Goal: Information Seeking & Learning: Learn about a topic

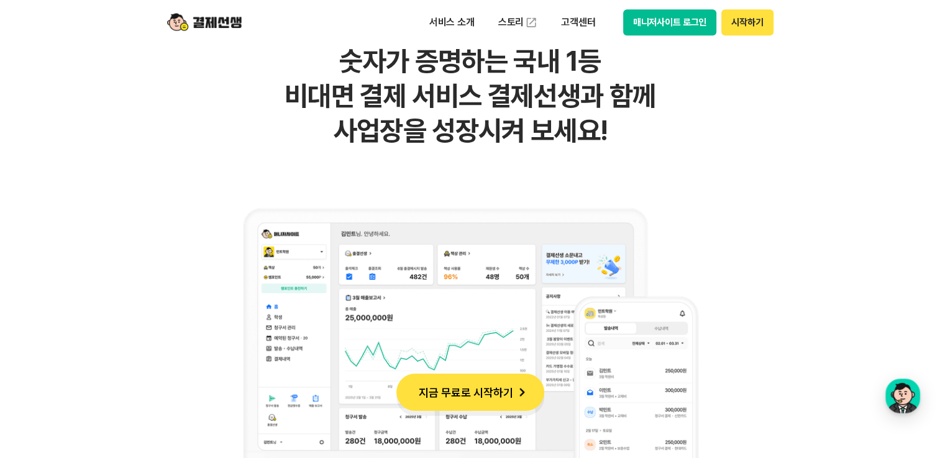
scroll to position [869, 0]
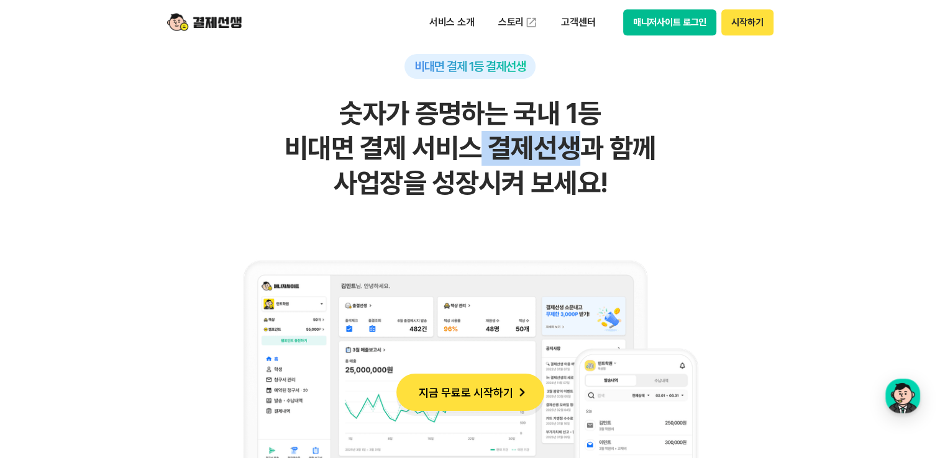
drag, startPoint x: 456, startPoint y: 165, endPoint x: 567, endPoint y: 165, distance: 111.2
click at [567, 165] on h2 "숫자가 증명하는 국내 1등 비대면 결제 서비스 결제선생과 함께 사업장을 성장시켜 보세요!" at bounding box center [470, 148] width 609 height 104
drag, startPoint x: 567, startPoint y: 165, endPoint x: 445, endPoint y: 163, distance: 121.7
click at [445, 163] on h2 "숫자가 증명하는 국내 1등 비대면 결제 서비스 결제선생과 함께 사업장을 성장시켜 보세요!" at bounding box center [470, 148] width 609 height 104
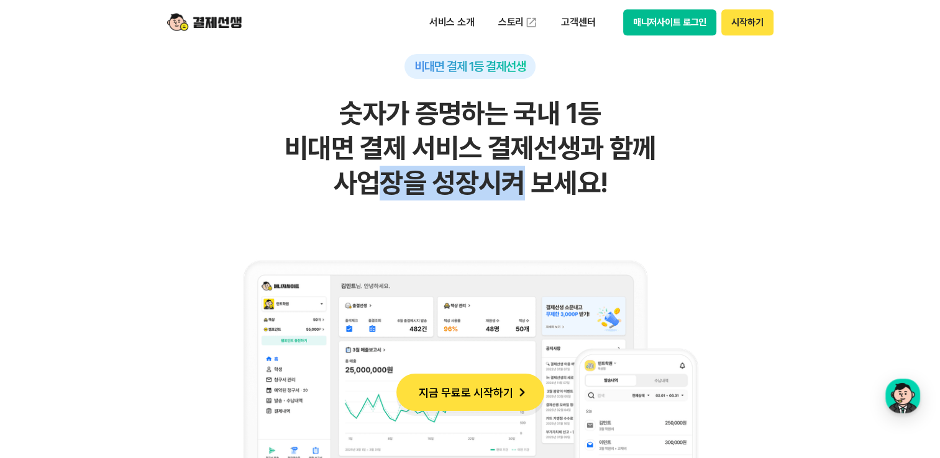
drag, startPoint x: 365, startPoint y: 166, endPoint x: 554, endPoint y: 166, distance: 188.8
click at [554, 166] on h2 "숫자가 증명하는 국내 1등 비대면 결제 서비스 결제선생과 함께 사업장을 성장시켜 보세요!" at bounding box center [470, 148] width 609 height 104
drag, startPoint x: 554, startPoint y: 166, endPoint x: 434, endPoint y: 178, distance: 120.4
click at [434, 178] on h2 "숫자가 증명하는 국내 1등 비대면 결제 서비스 결제선생과 함께 사업장을 성장시켜 보세요!" at bounding box center [470, 148] width 609 height 104
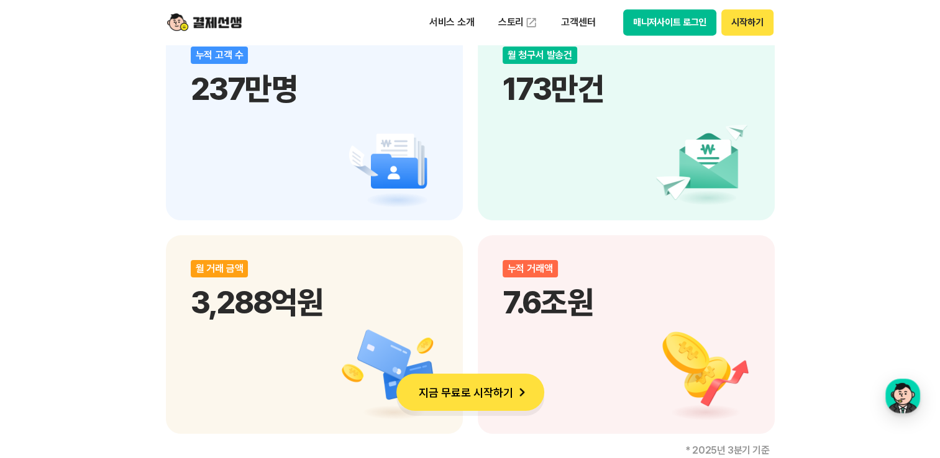
scroll to position [1677, 0]
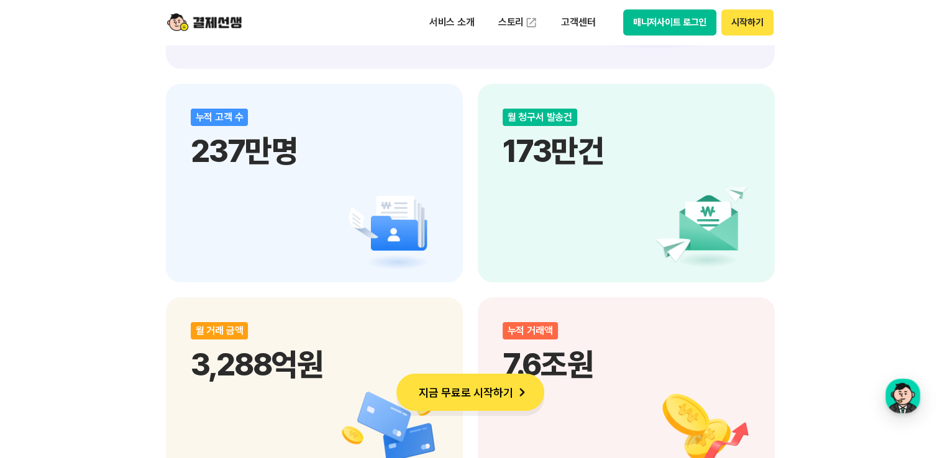
drag, startPoint x: 542, startPoint y: 150, endPoint x: 566, endPoint y: 150, distance: 23.6
click at [566, 150] on p "173만건" at bounding box center [625, 150] width 247 height 37
drag, startPoint x: 566, startPoint y: 150, endPoint x: 502, endPoint y: 168, distance: 66.5
click at [502, 168] on div "월 청구서 발송건 173만건" at bounding box center [626, 183] width 297 height 199
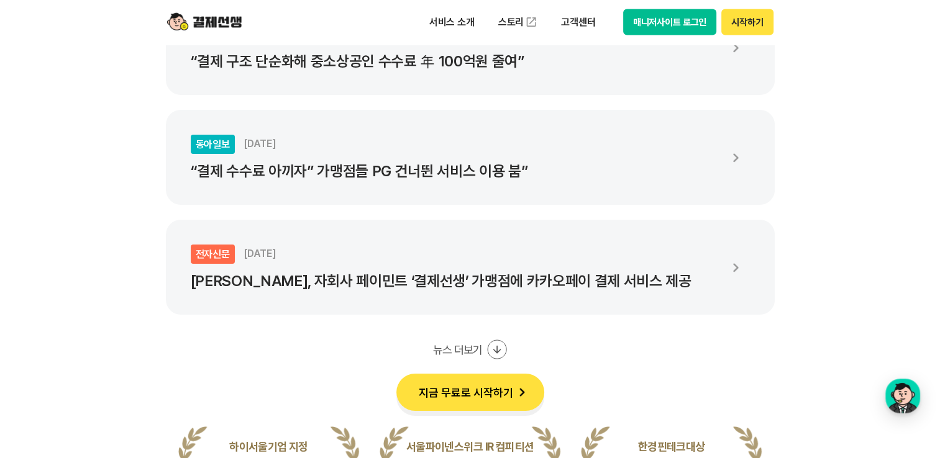
scroll to position [2422, 0]
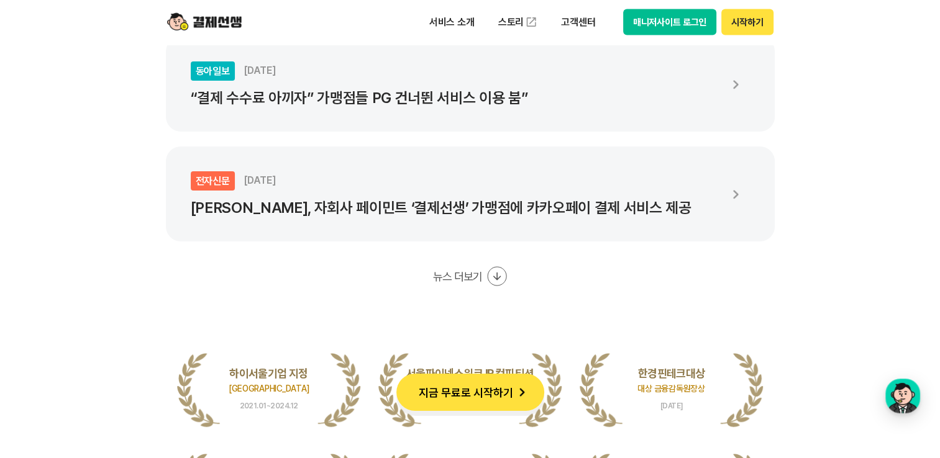
click at [492, 271] on icon at bounding box center [497, 276] width 20 height 20
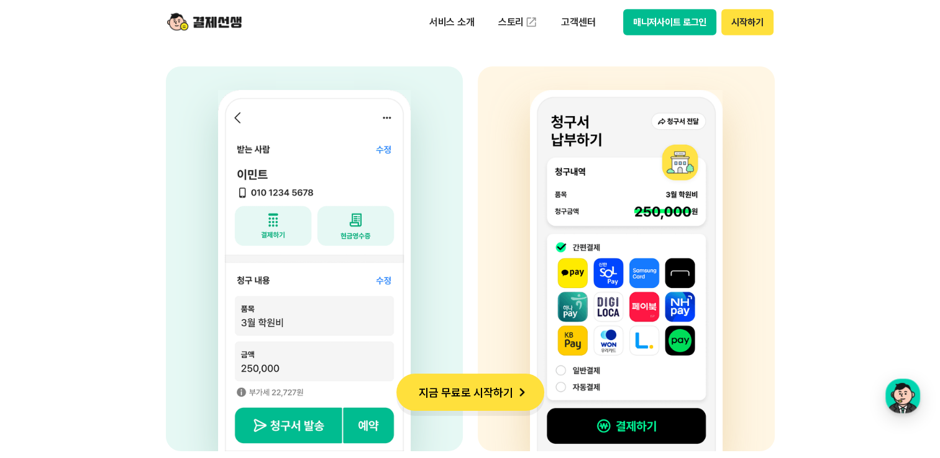
scroll to position [3416, 0]
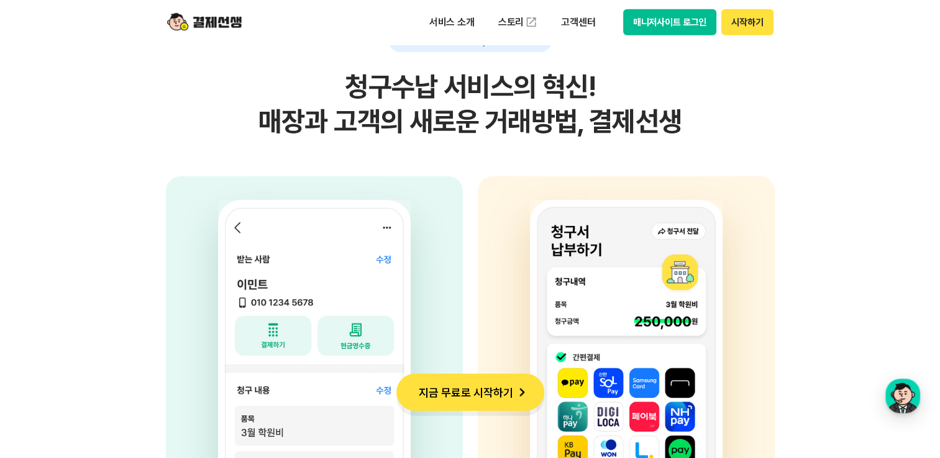
click at [818, 245] on section "간단한 청구서 발송, 편리한 수납! 청구수납 서비스의 혁신! 매장과 고객의 새로운 거래방법, 결제선생 사업자 고객의 휴대전화번호, 금액, 사유…" at bounding box center [470, 256] width 940 height 781
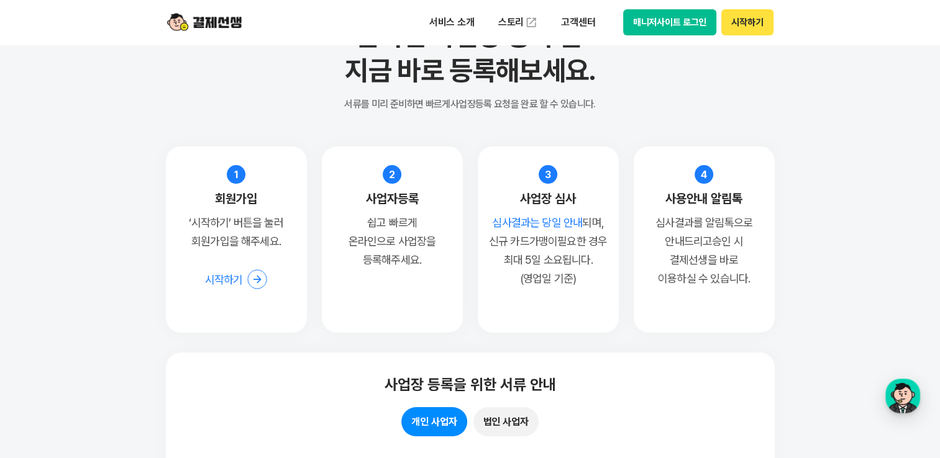
scroll to position [9824, 0]
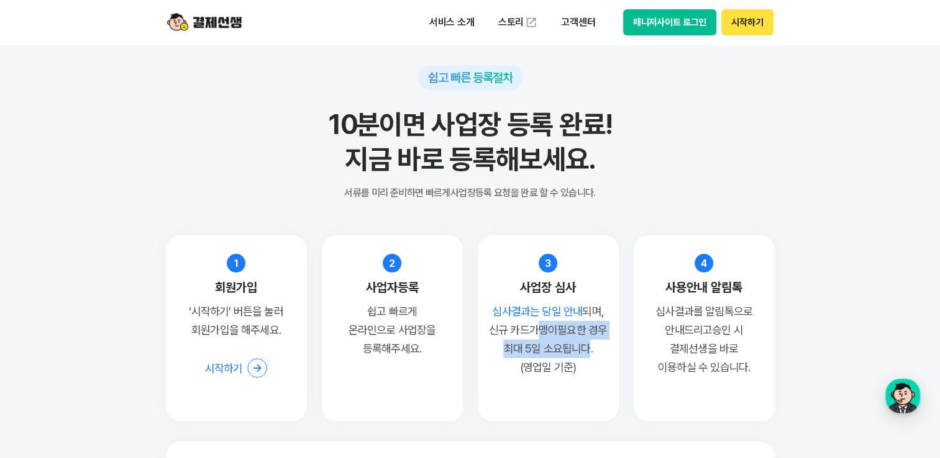
click at [587, 345] on p "심사결과는 당일 안내 되며, 신규 카드가맹이 필요한 경우 최대 5일 소요됩니다. (영업일 기준)" at bounding box center [548, 339] width 119 height 75
click at [586, 345] on p "심사결과는 당일 안내 되며, 신규 카드가맹이 필요한 경우 최대 5일 소요됩니다. (영업일 기준)" at bounding box center [548, 339] width 119 height 75
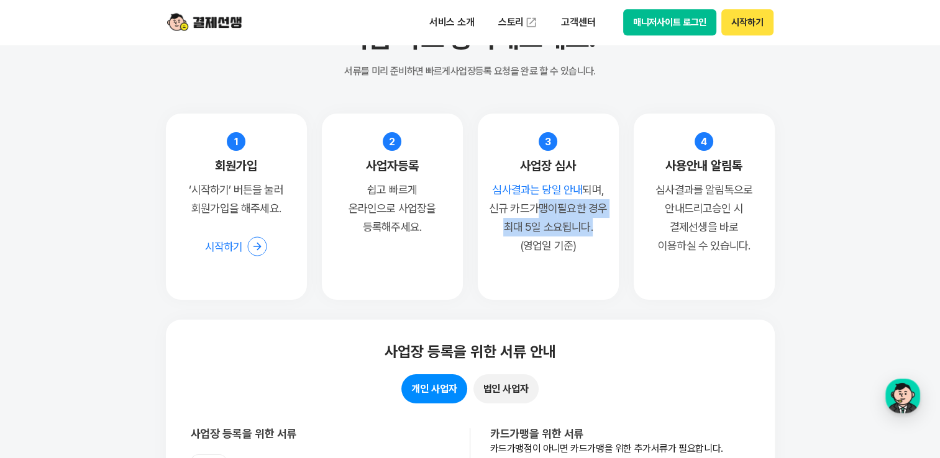
scroll to position [9948, 0]
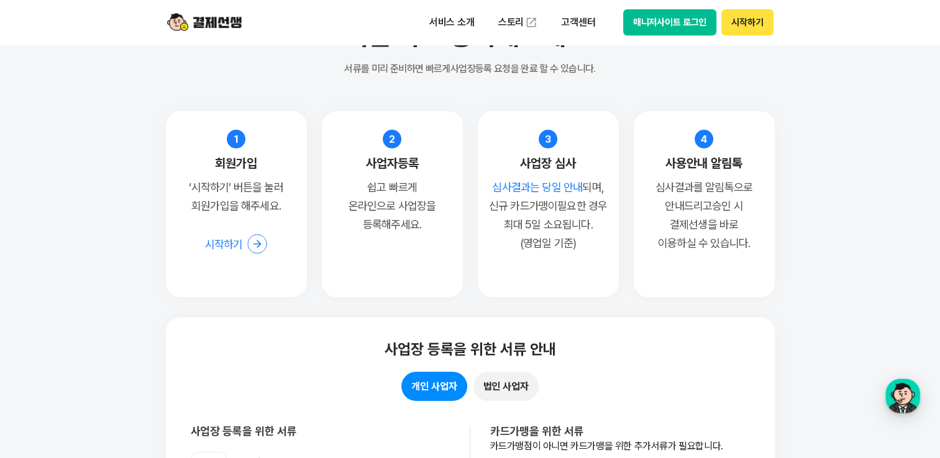
click at [599, 288] on li "3 사업장 심사 심사결과는 당일 안내 되며, 신규 카드가맹이 필요한 경우 최대 5일 소요됩니다. (영업일 기준)" at bounding box center [548, 204] width 141 height 186
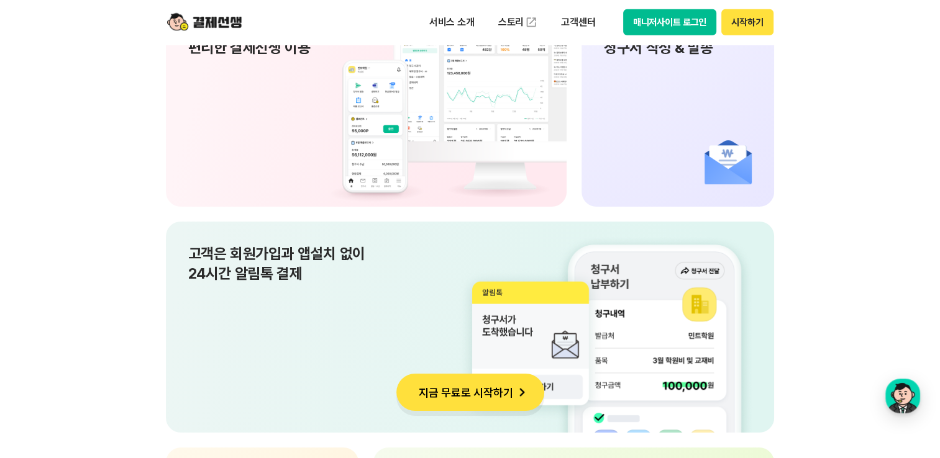
scroll to position [8830, 0]
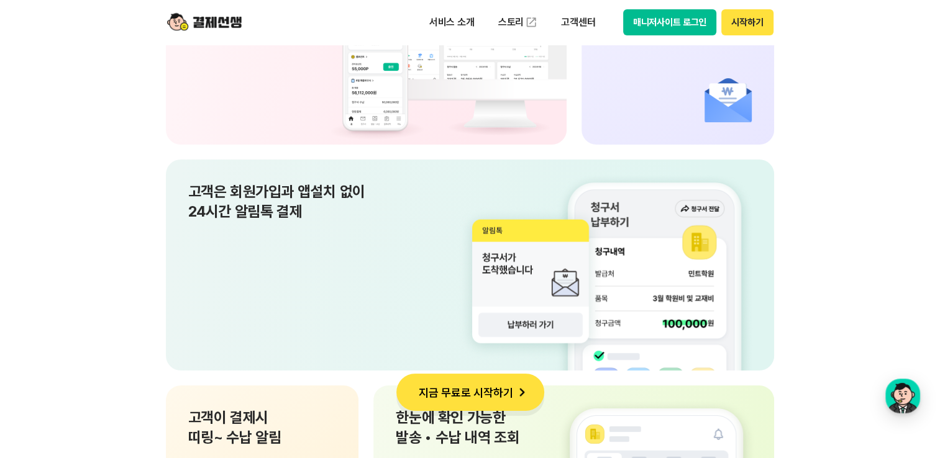
click at [798, 210] on section "쉽고 편한 결제선생 UX 사업장과 고객 모두가 편리하게 사용할 수 있도록 설계 하였습니다. 서비스소개 바로가기 PC와 App으로 언제 어디서든…" at bounding box center [470, 365] width 940 height 1237
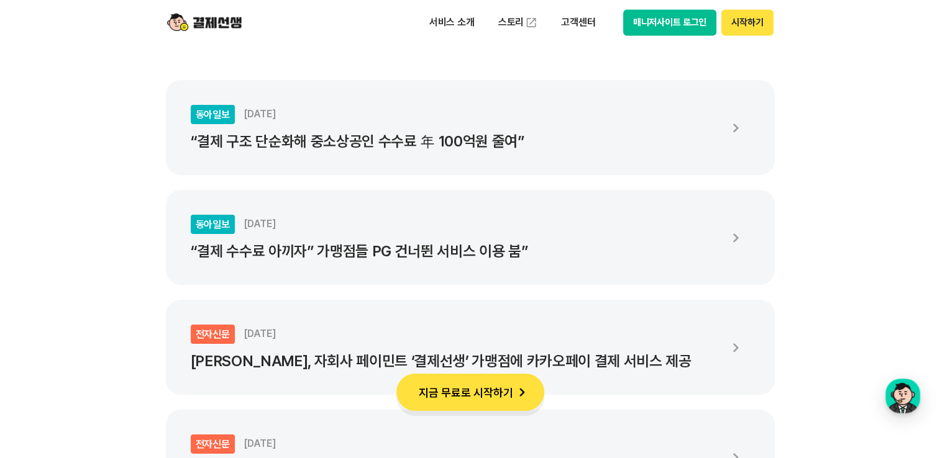
scroll to position [2247, 0]
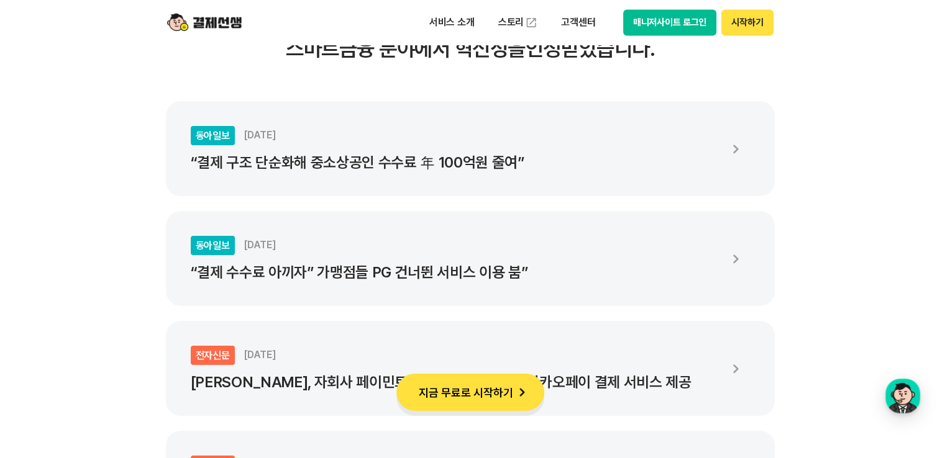
click at [542, 279] on p "“결제 수수료 아끼자” 가맹점들 PG 건너뛴 서비스 이용 붐”" at bounding box center [455, 272] width 528 height 17
click at [439, 24] on p "서비스 소개" at bounding box center [451, 22] width 63 height 22
